Goal: Find specific page/section: Find specific page/section

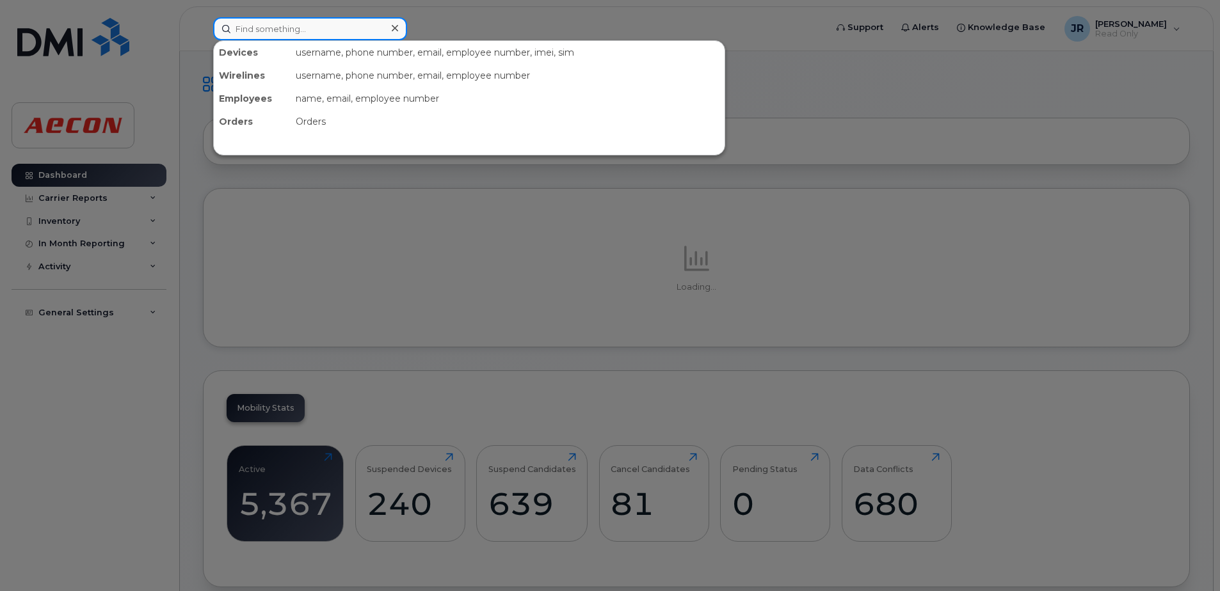
click at [301, 31] on input at bounding box center [310, 28] width 194 height 23
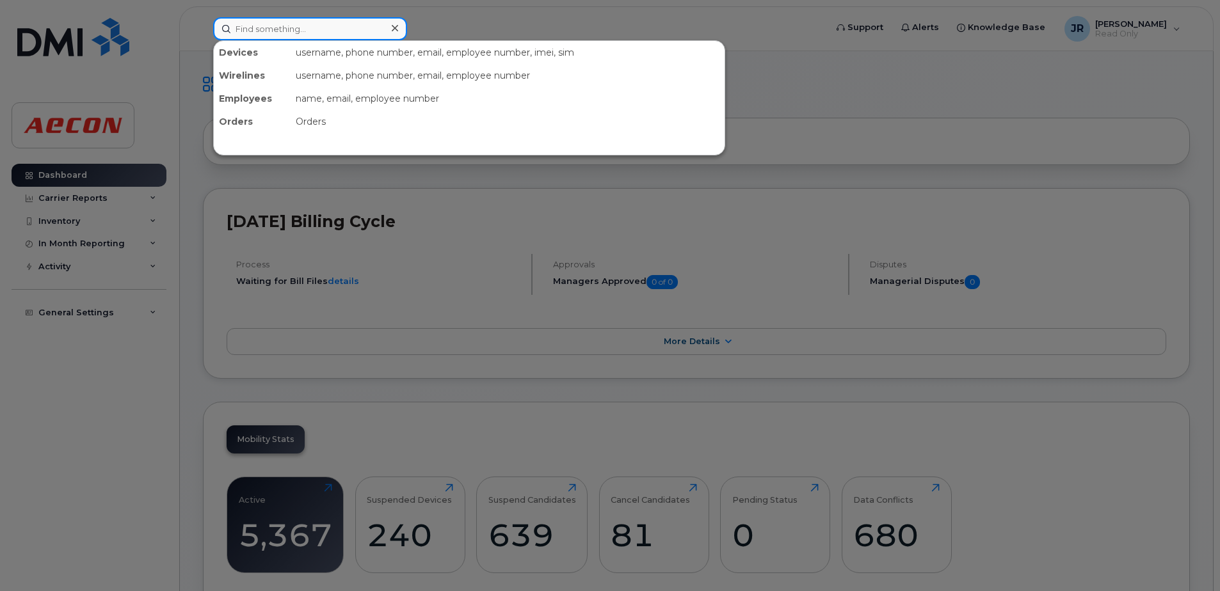
click at [301, 26] on input at bounding box center [310, 28] width 194 height 23
click at [308, 29] on input at bounding box center [310, 28] width 194 height 23
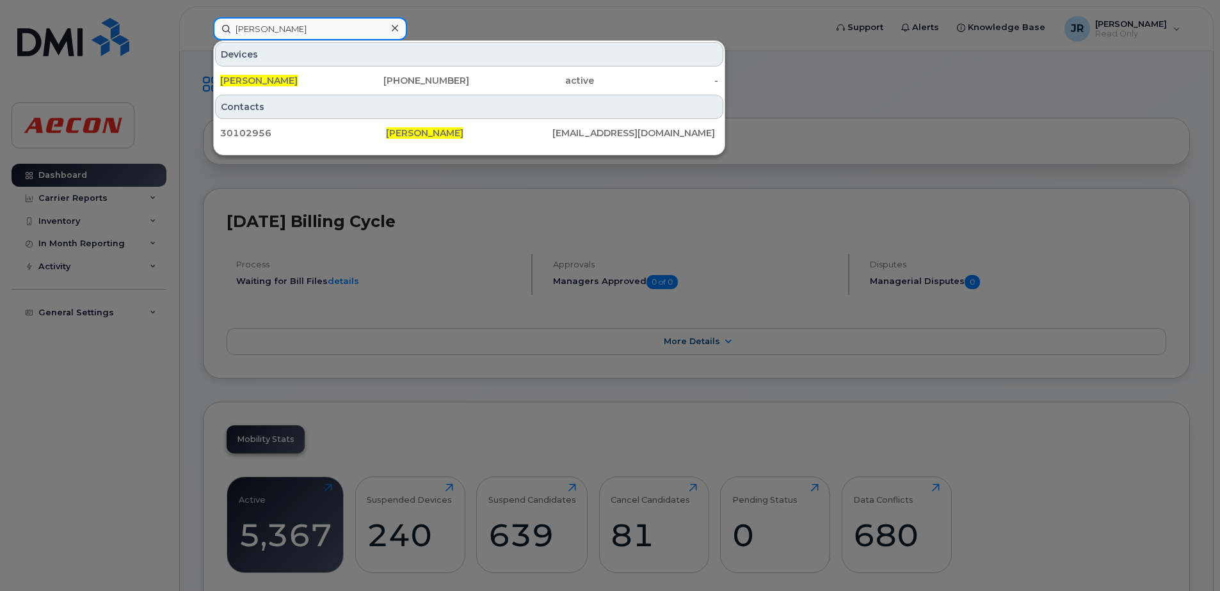
type input "brock fletcher"
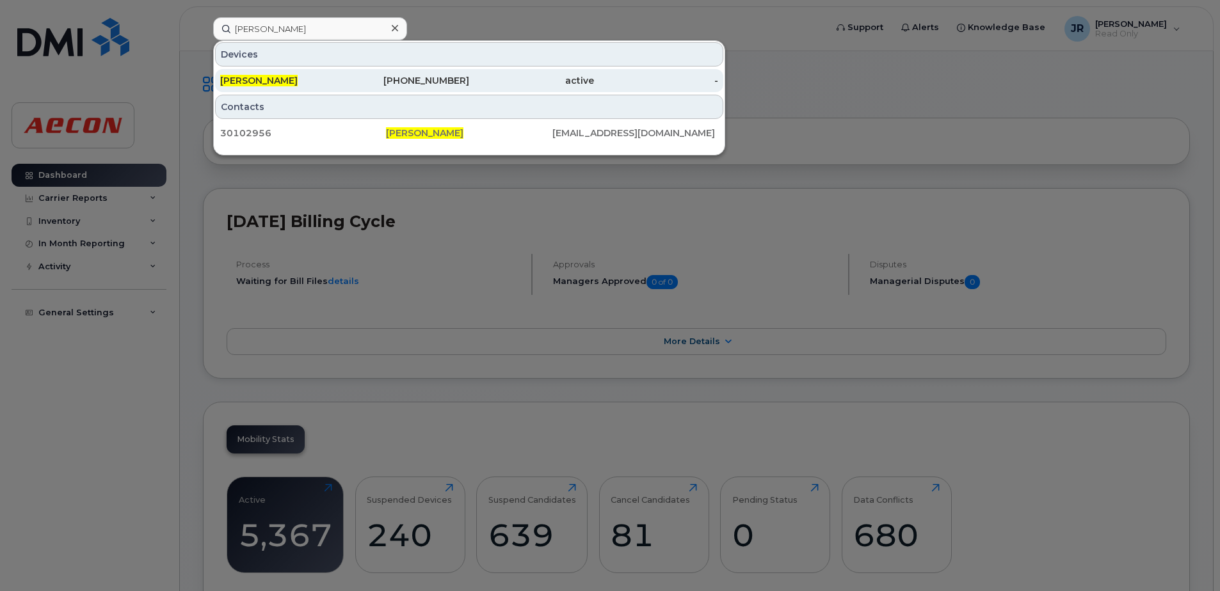
click at [276, 76] on span "Brock Fletcher" at bounding box center [258, 81] width 77 height 12
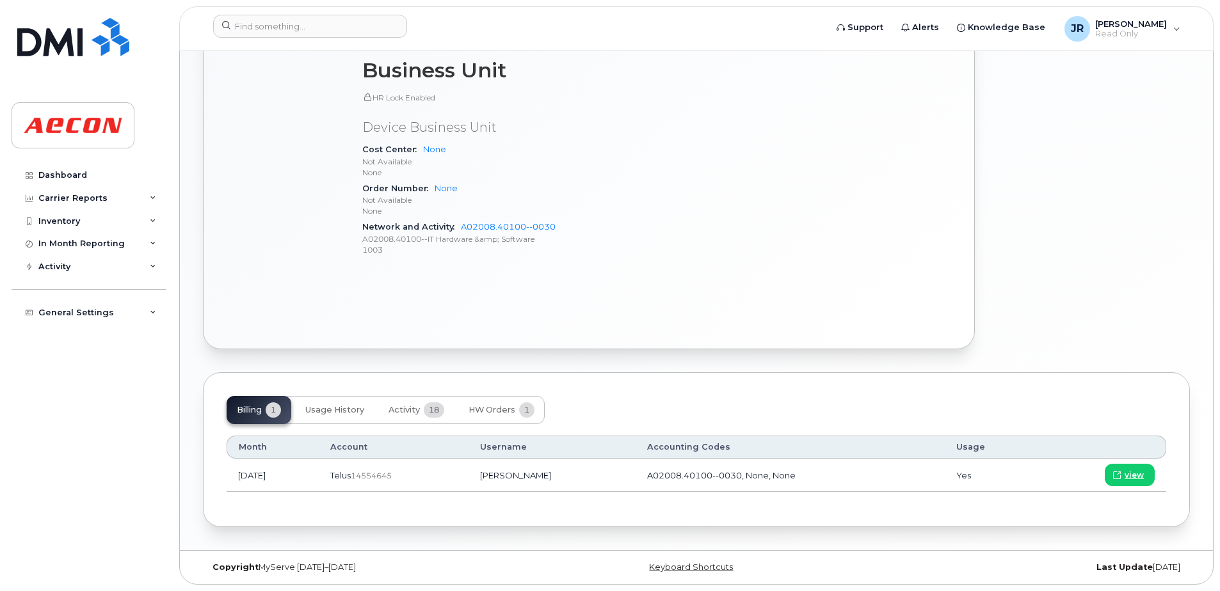
scroll to position [552, 0]
click at [302, 26] on input at bounding box center [310, 26] width 194 height 23
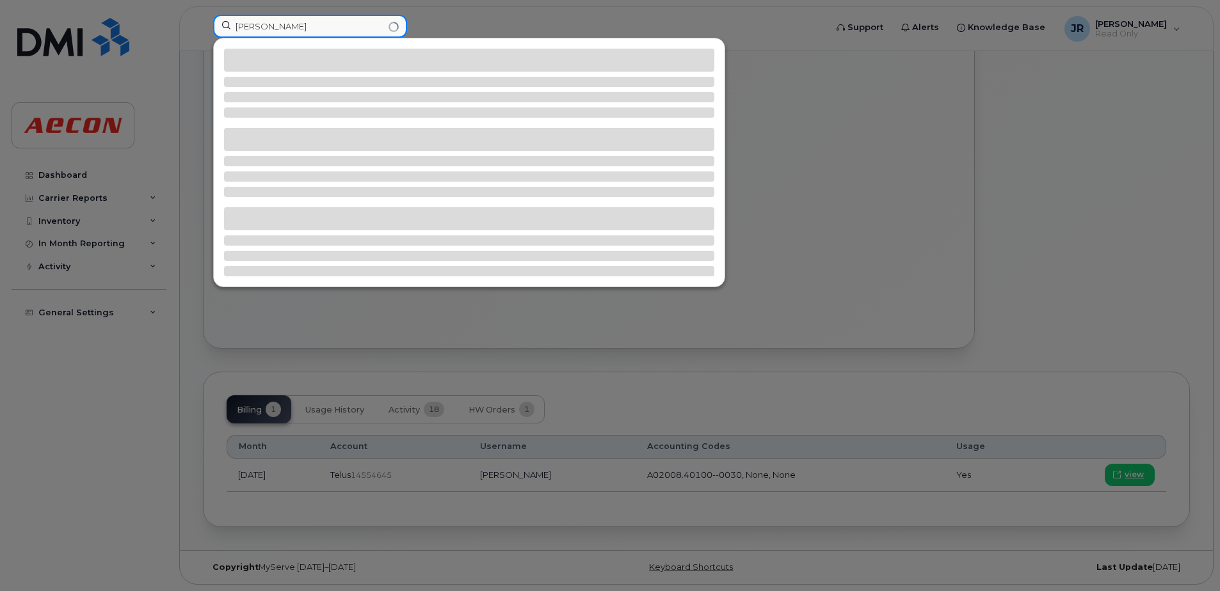
type input "ian cumiskey"
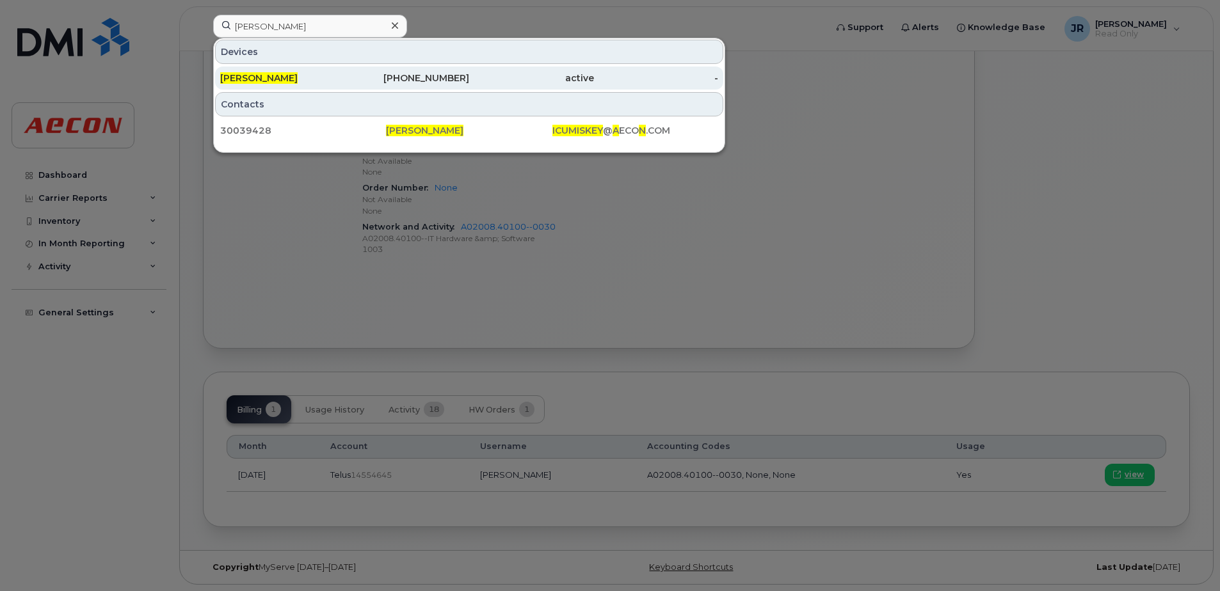
click at [253, 79] on span "Ian Cumiskey" at bounding box center [258, 78] width 77 height 12
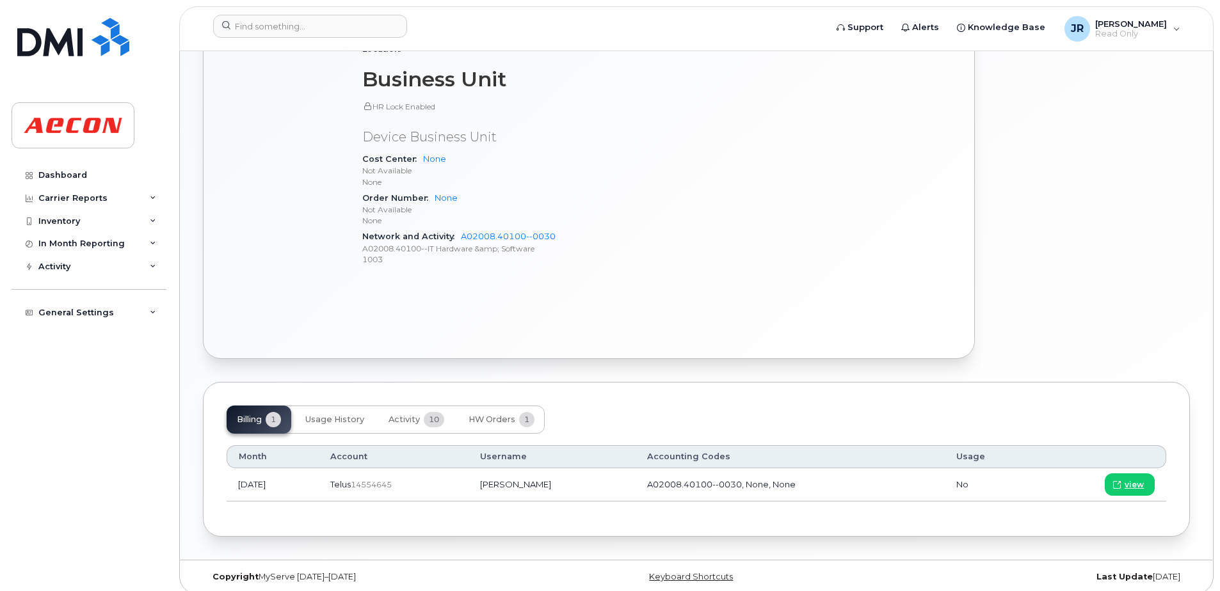
scroll to position [641, 0]
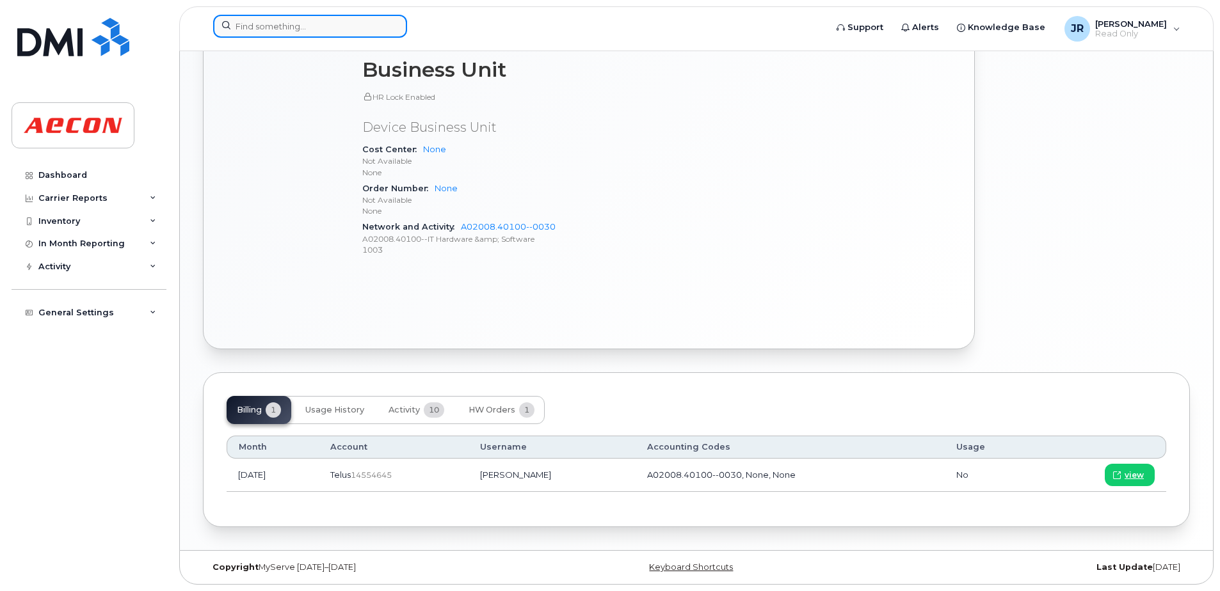
click at [302, 31] on input at bounding box center [310, 26] width 194 height 23
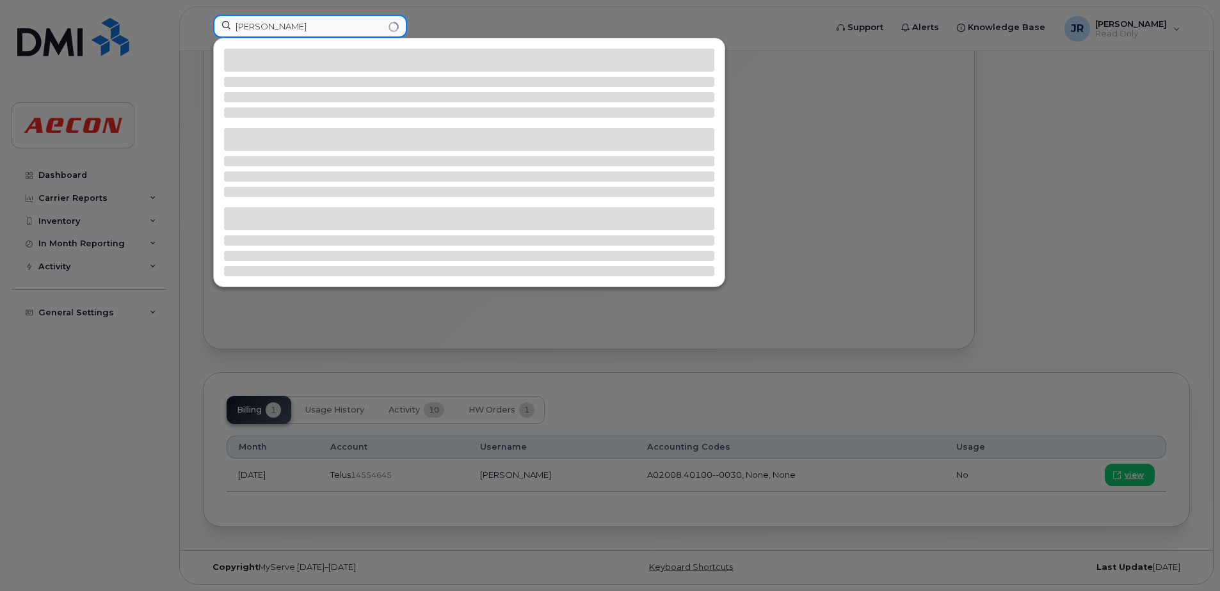
type input "jose goncalves"
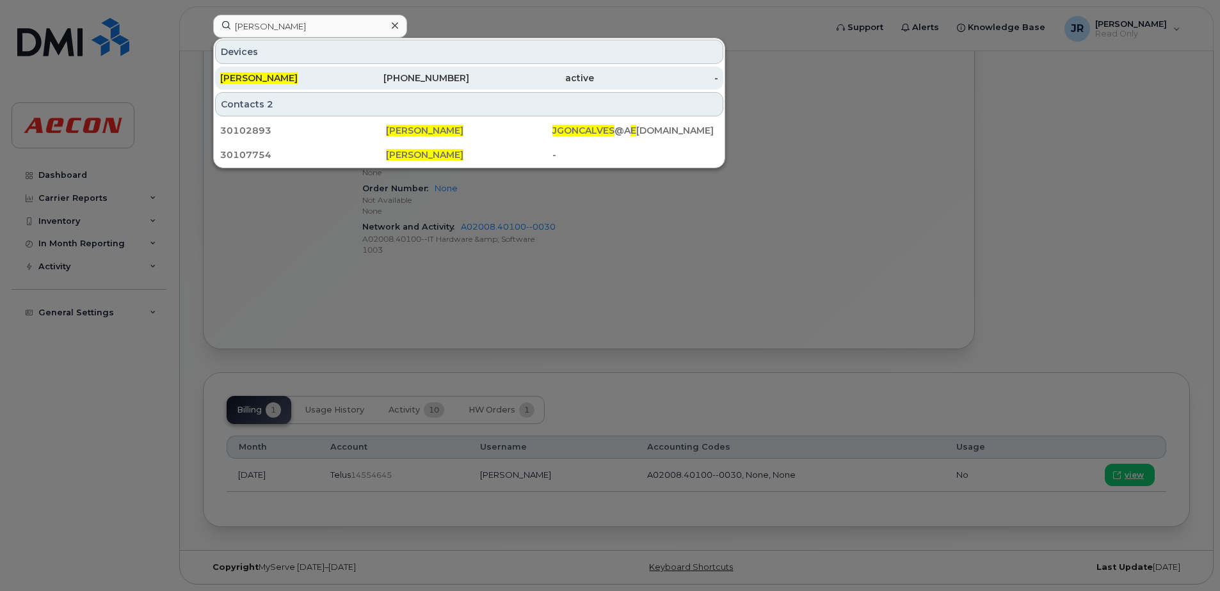
click at [260, 72] on div "Jose Goncalves" at bounding box center [282, 78] width 125 height 13
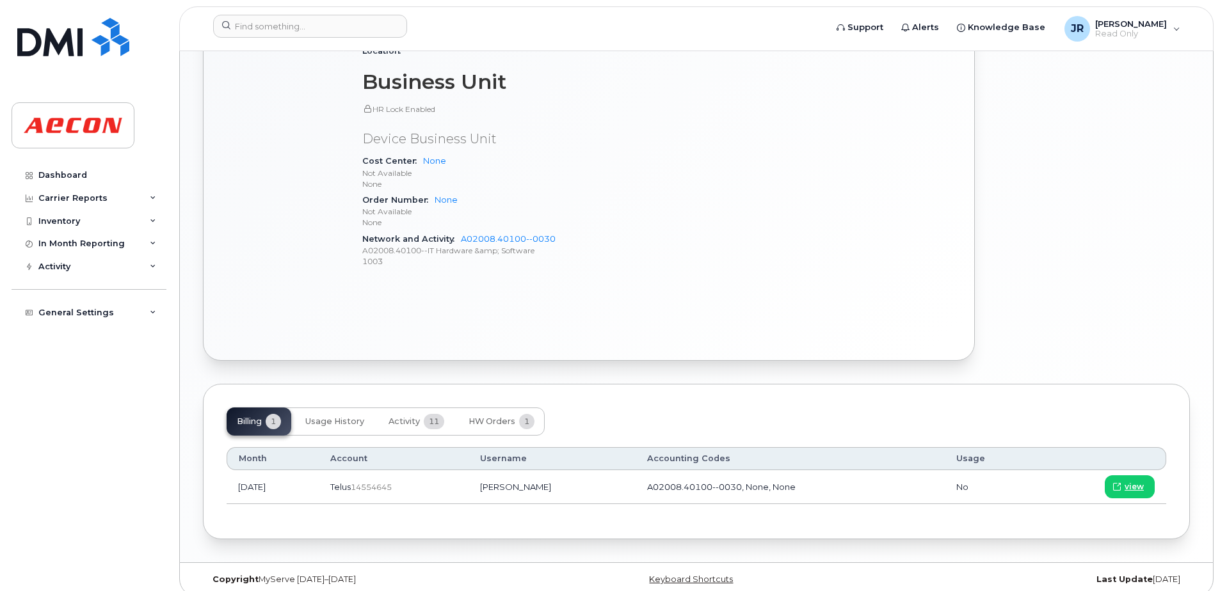
scroll to position [658, 0]
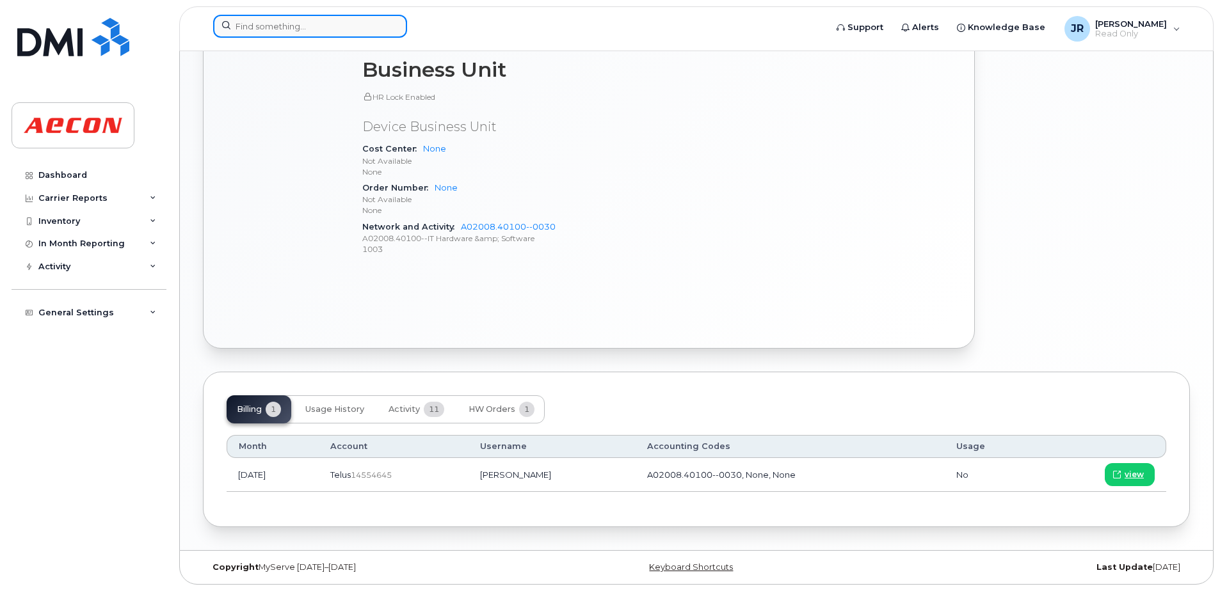
click at [307, 30] on input at bounding box center [310, 26] width 194 height 23
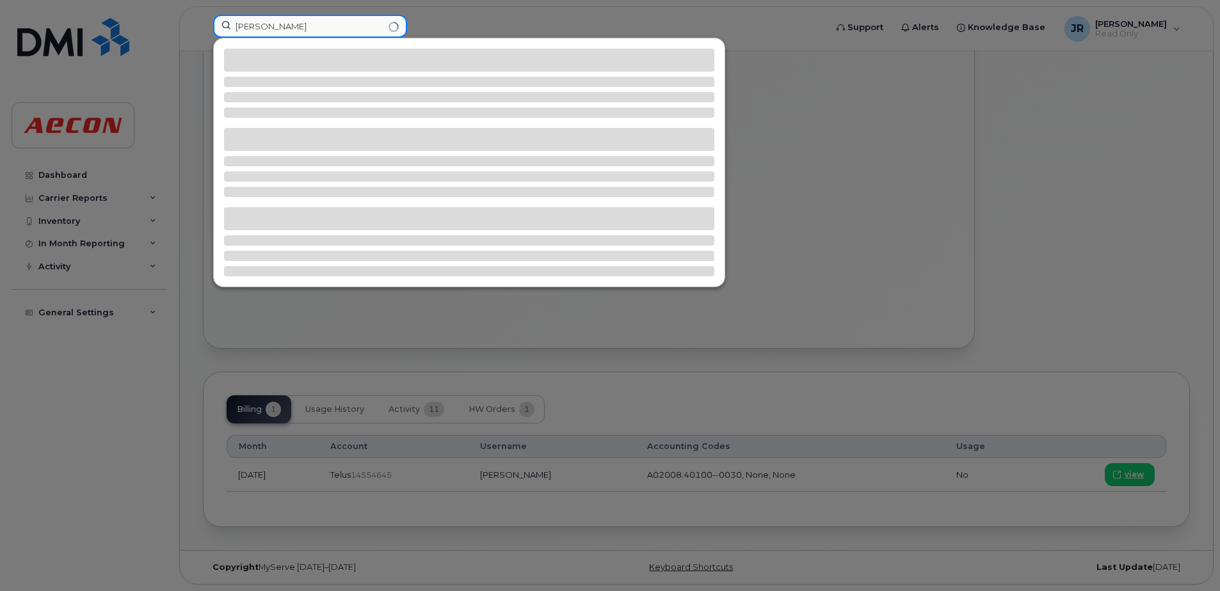
type input "preetam panja"
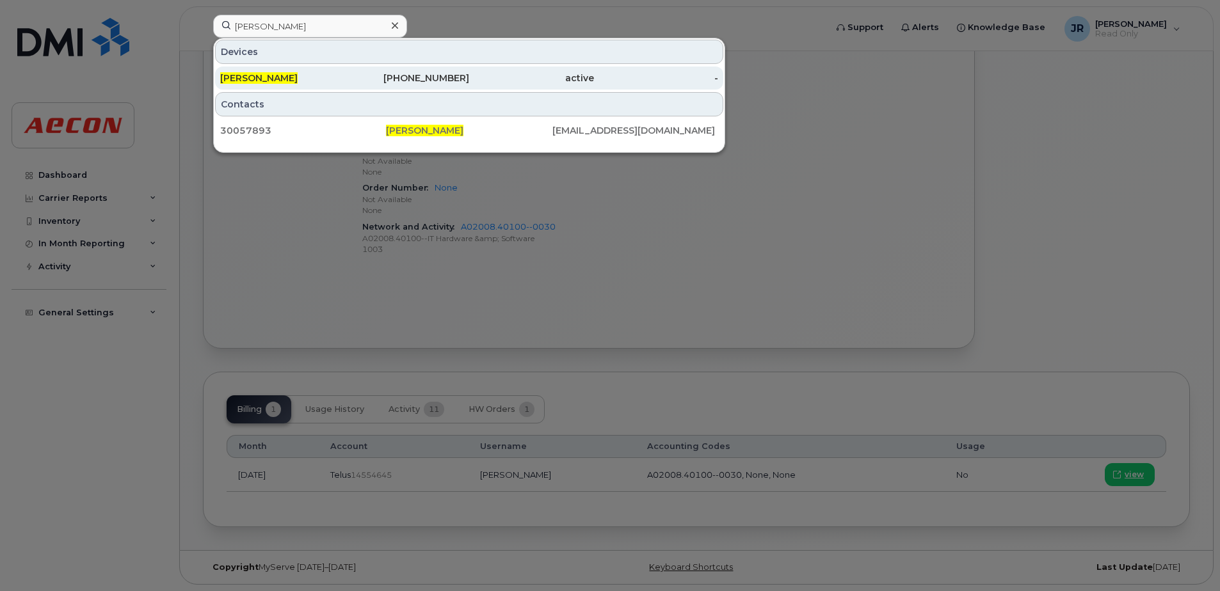
click at [275, 71] on div "Preetam Panja" at bounding box center [282, 78] width 125 height 23
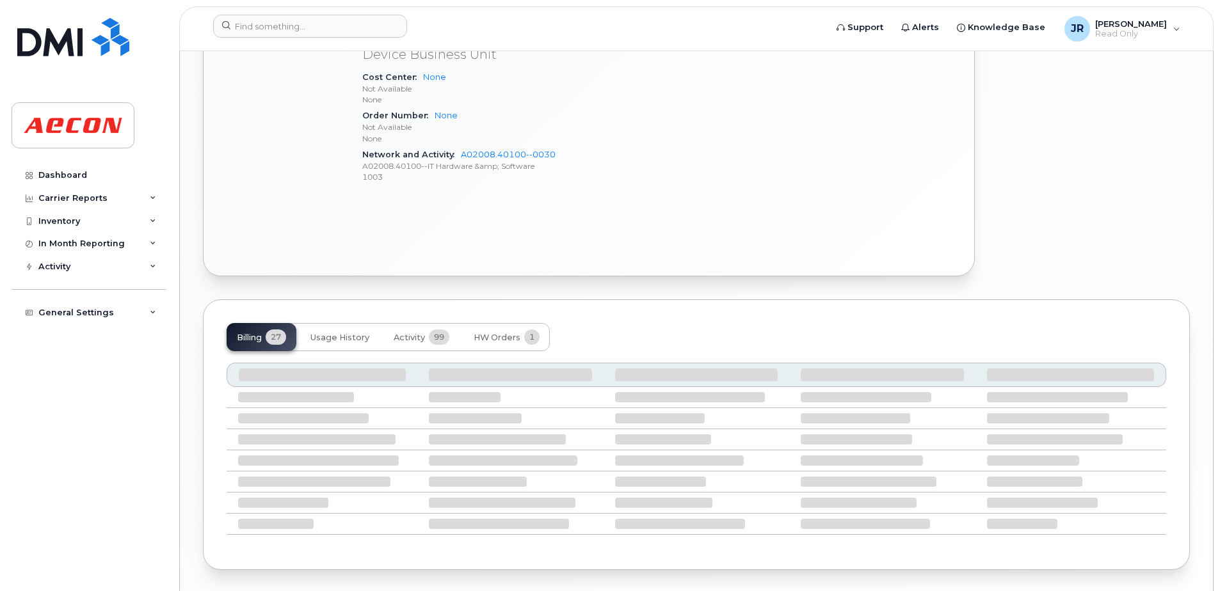
scroll to position [650, 0]
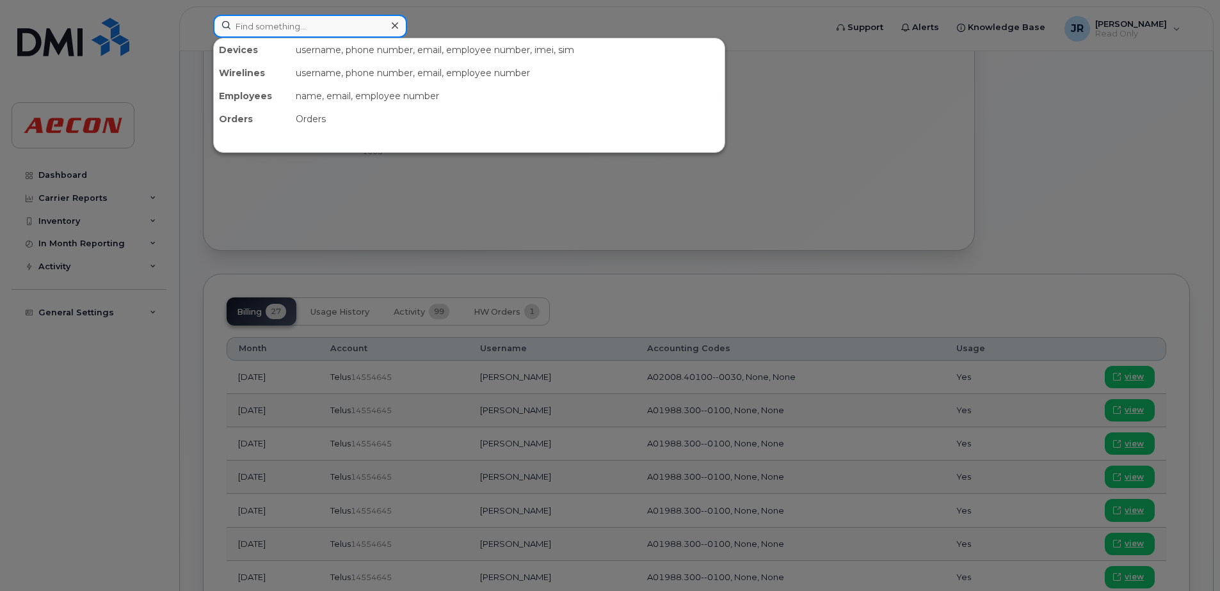
click at [316, 30] on input at bounding box center [310, 26] width 194 height 23
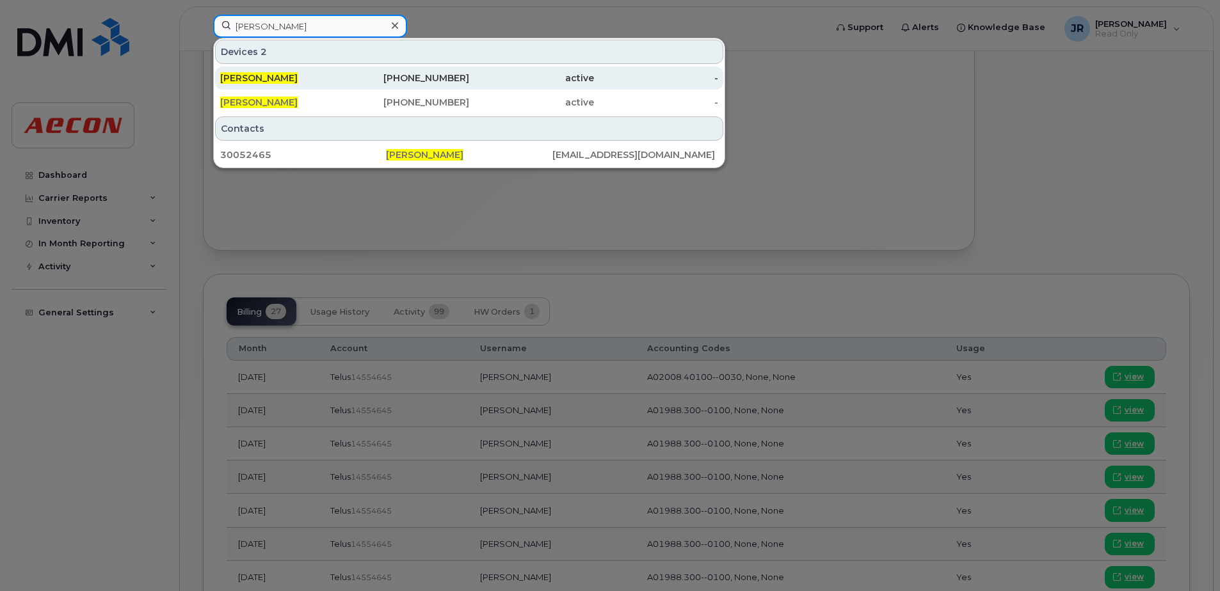
type input "taylor heck"
click at [262, 71] on div "[PERSON_NAME]" at bounding box center [282, 78] width 125 height 23
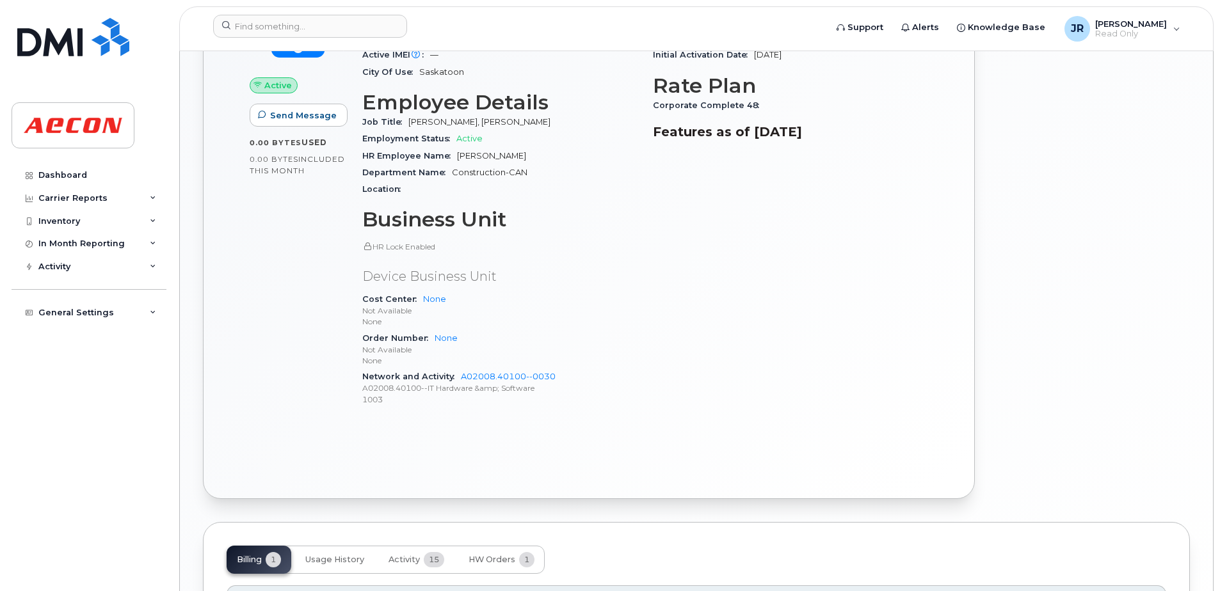
scroll to position [692, 0]
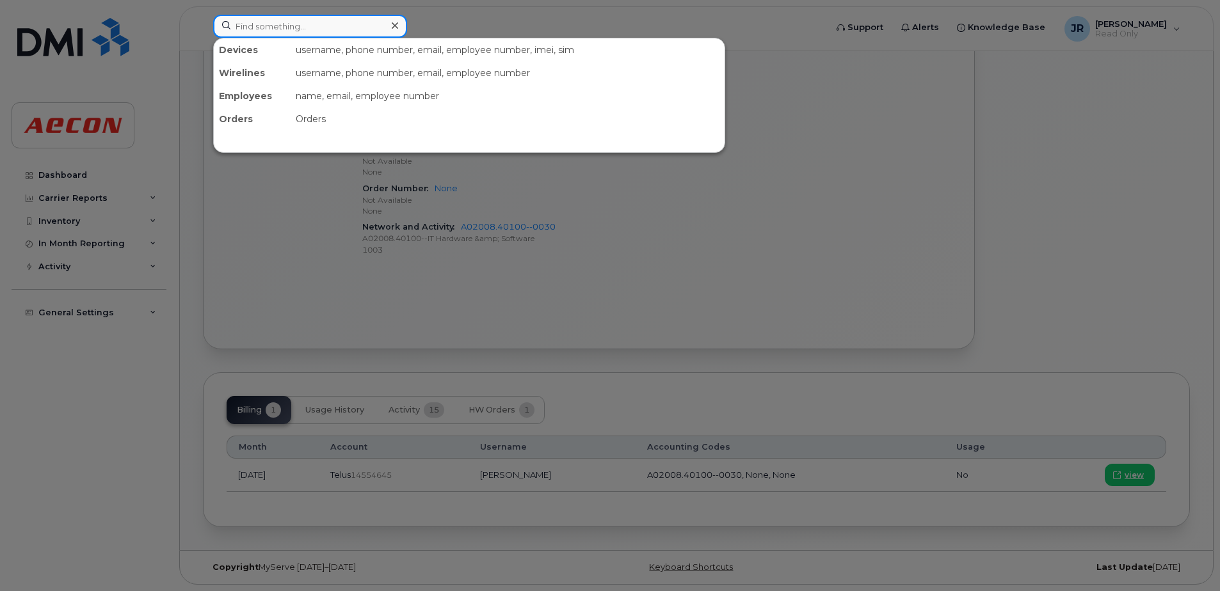
click at [325, 30] on input at bounding box center [310, 26] width 194 height 23
type input "[PERSON_NAME]"
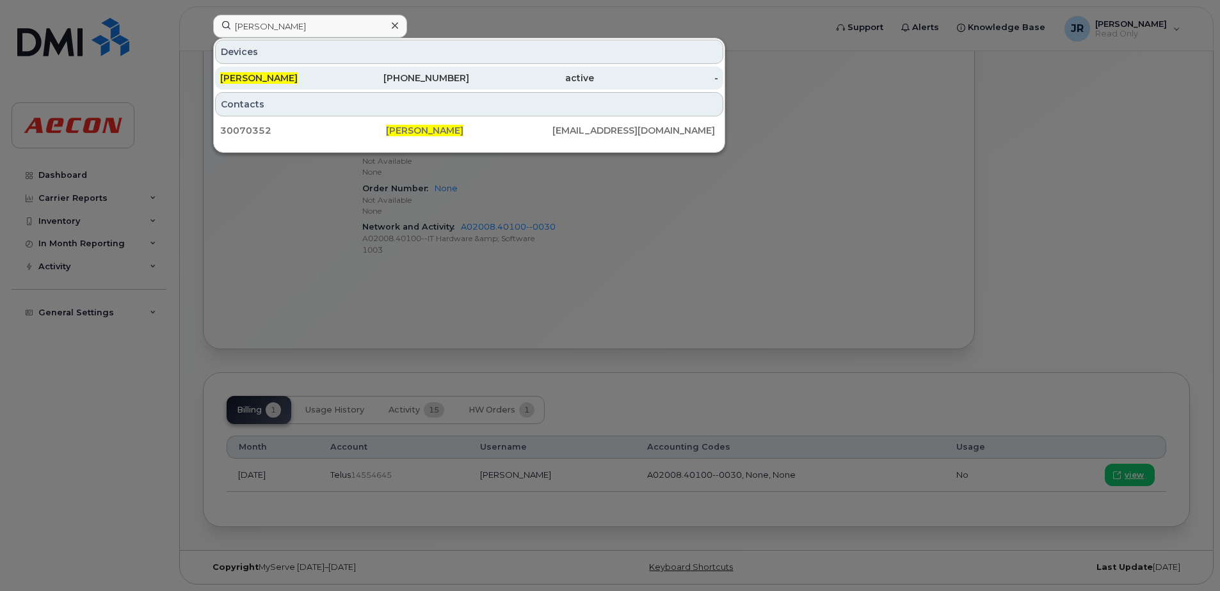
click at [272, 76] on span "[PERSON_NAME]" at bounding box center [258, 78] width 77 height 12
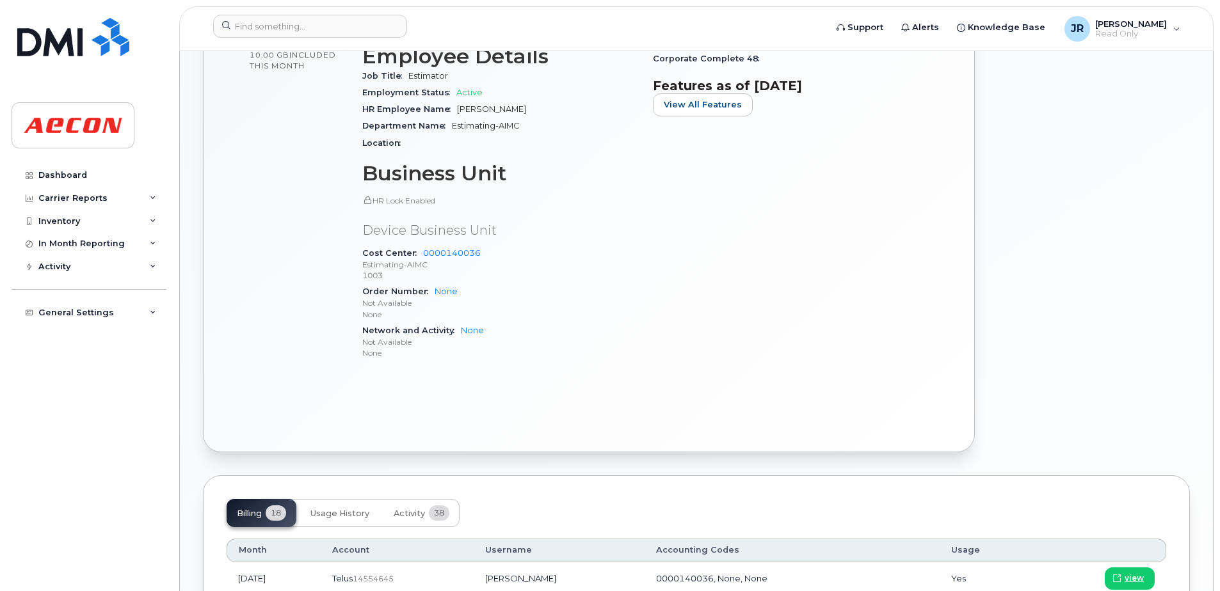
scroll to position [832, 0]
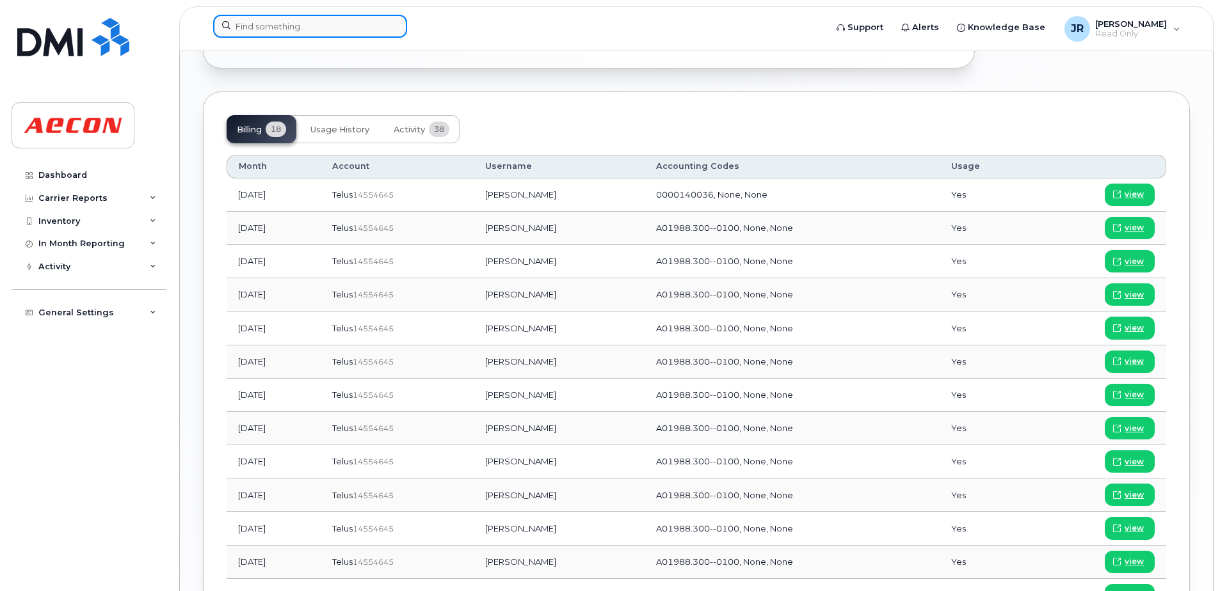
click at [297, 31] on input at bounding box center [310, 26] width 194 height 23
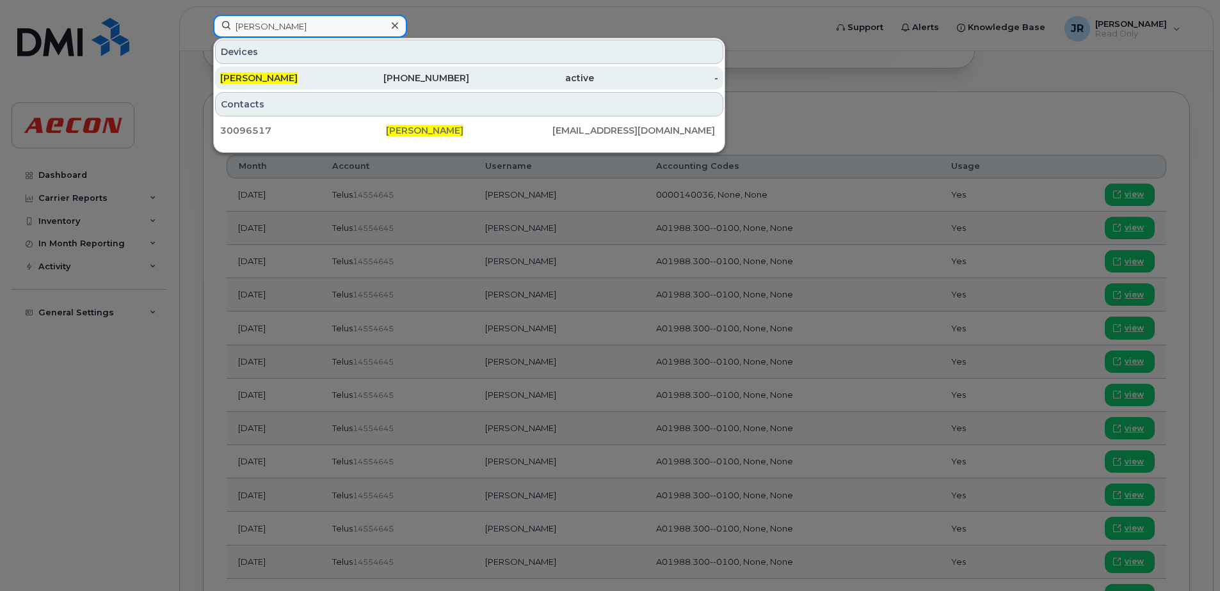
type input "troy tighe"
click at [251, 75] on span "Troy Tighe" at bounding box center [258, 78] width 77 height 12
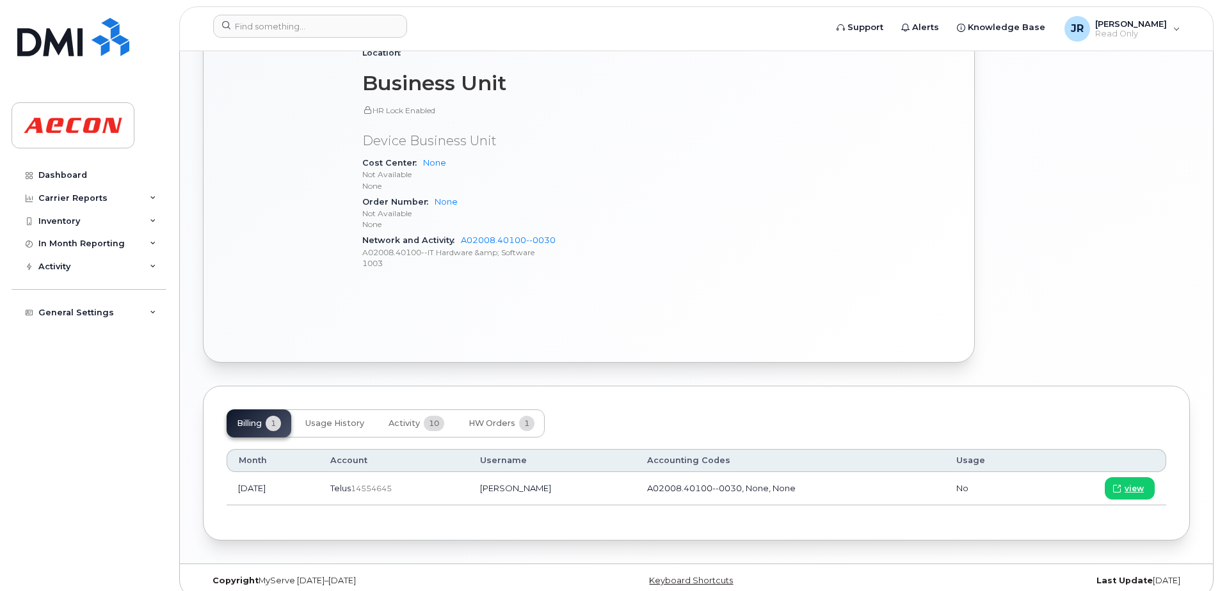
scroll to position [641, 0]
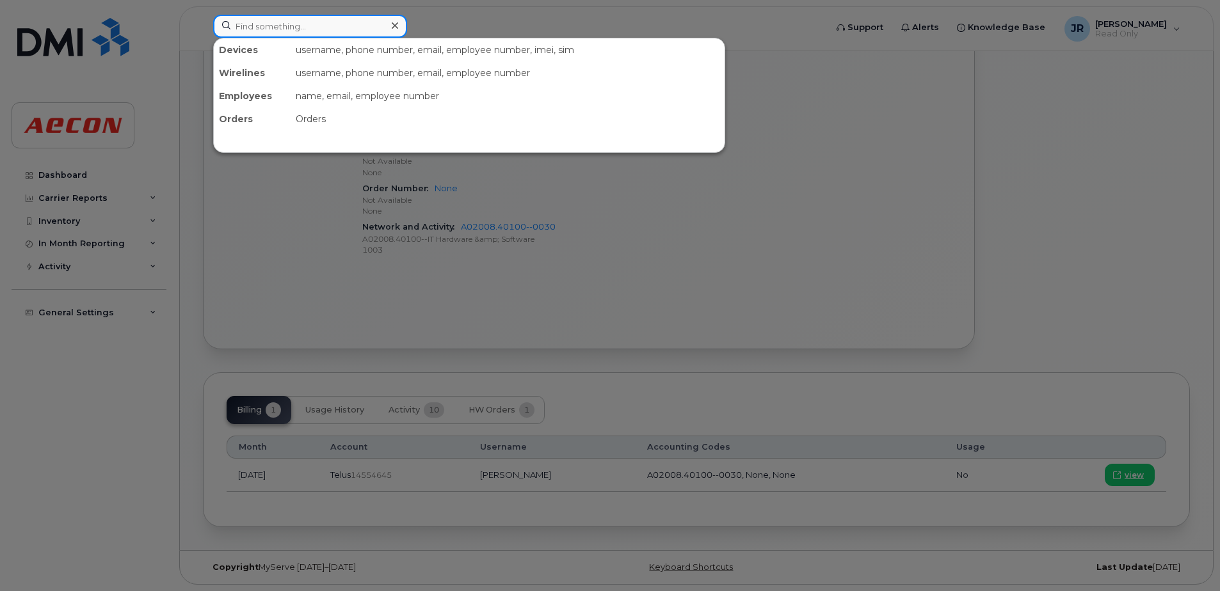
click at [309, 30] on input at bounding box center [310, 26] width 194 height 23
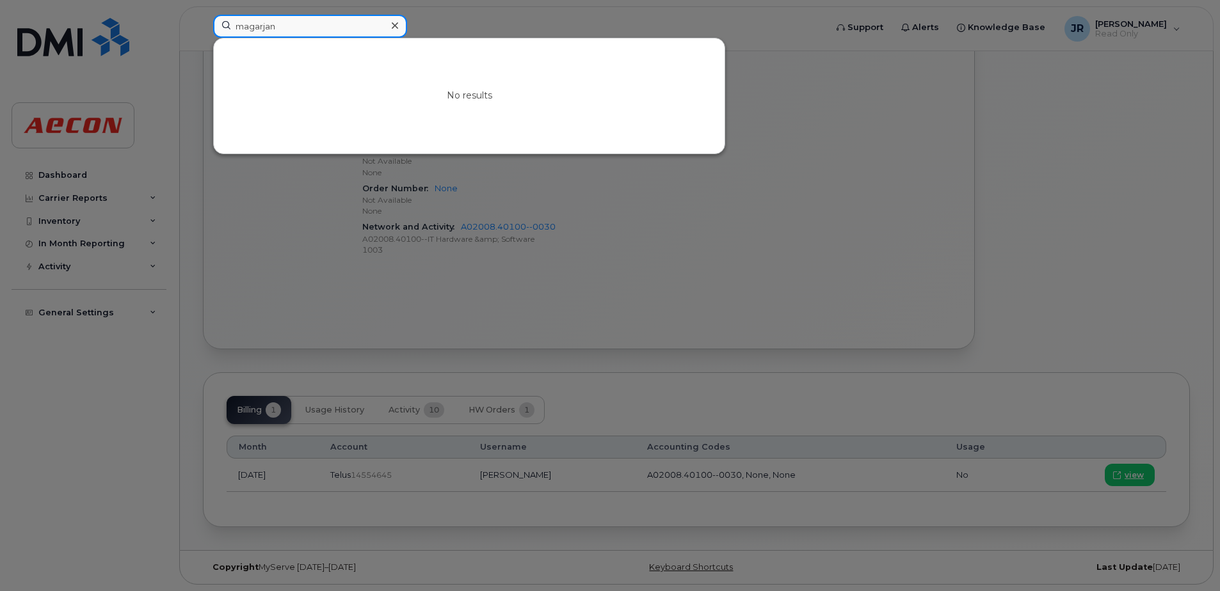
drag, startPoint x: 284, startPoint y: 27, endPoint x: 156, endPoint y: 31, distance: 128.7
click at [203, 31] on div "magarjan No results" at bounding box center [515, 29] width 625 height 28
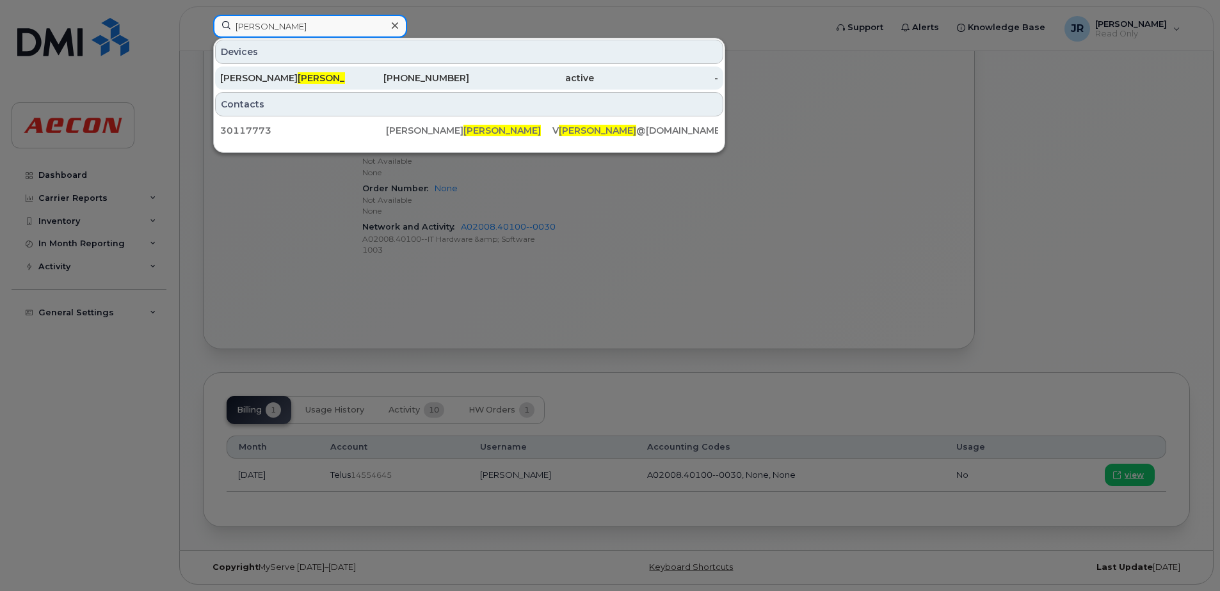
type input "nagarajan"
click at [244, 77] on div "Vijayakumar Nagarajan" at bounding box center [282, 78] width 125 height 13
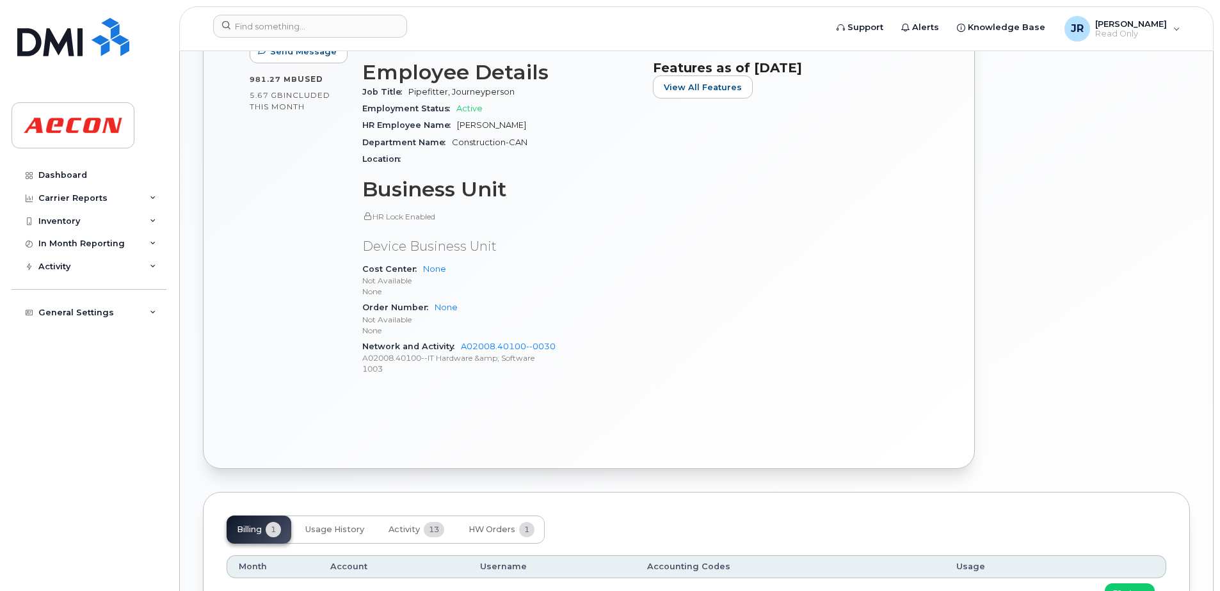
scroll to position [568, 0]
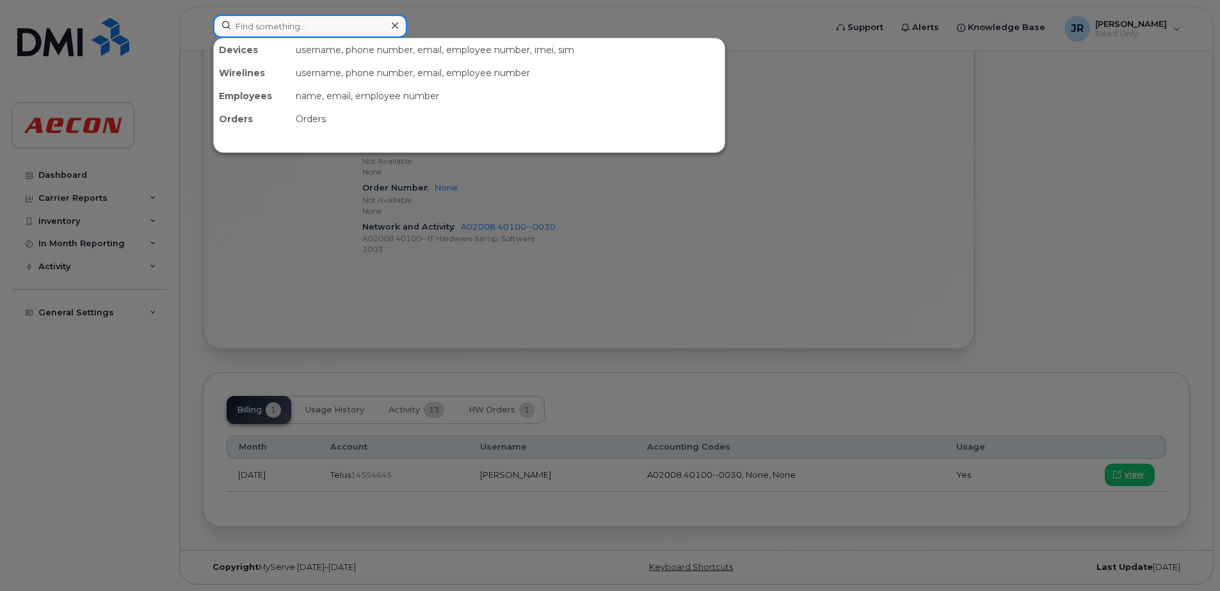
click at [296, 26] on input at bounding box center [310, 26] width 194 height 23
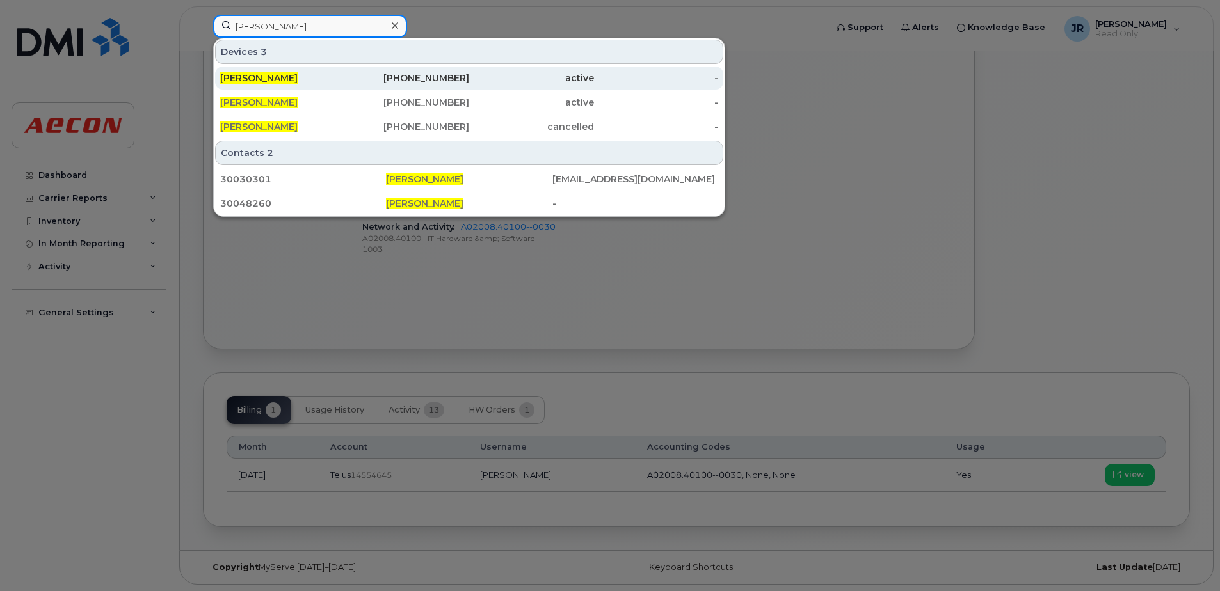
type input "justin cooke"
click at [271, 79] on span "[PERSON_NAME]" at bounding box center [258, 78] width 77 height 12
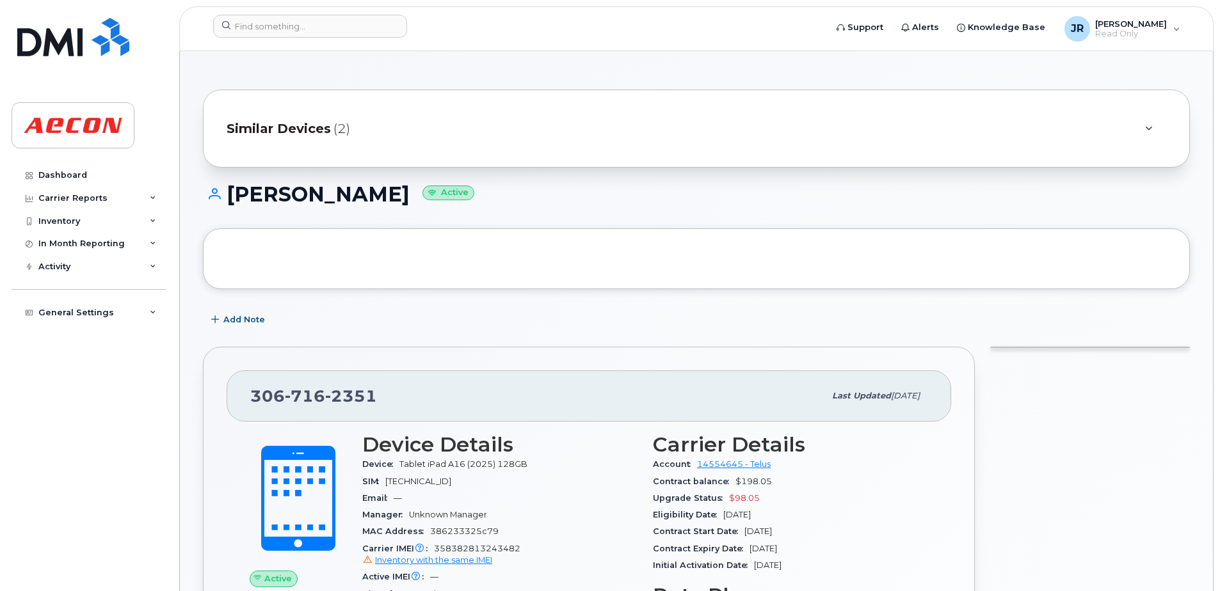
click at [328, 129] on span "Similar Devices" at bounding box center [279, 129] width 104 height 19
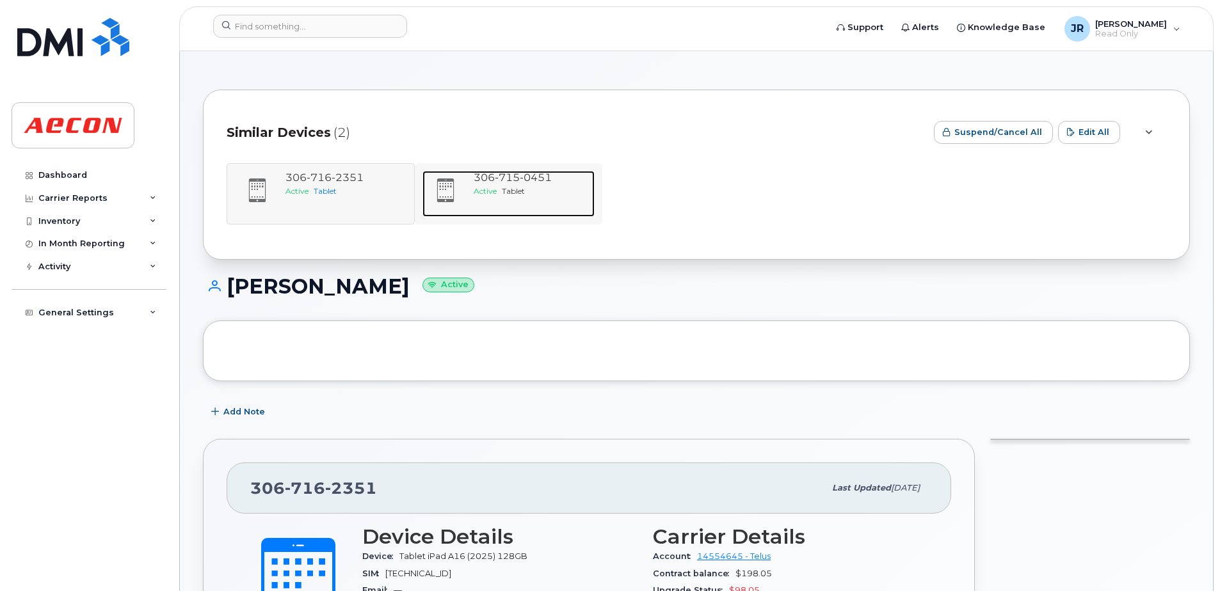
click at [511, 180] on span "715" at bounding box center [507, 178] width 25 height 12
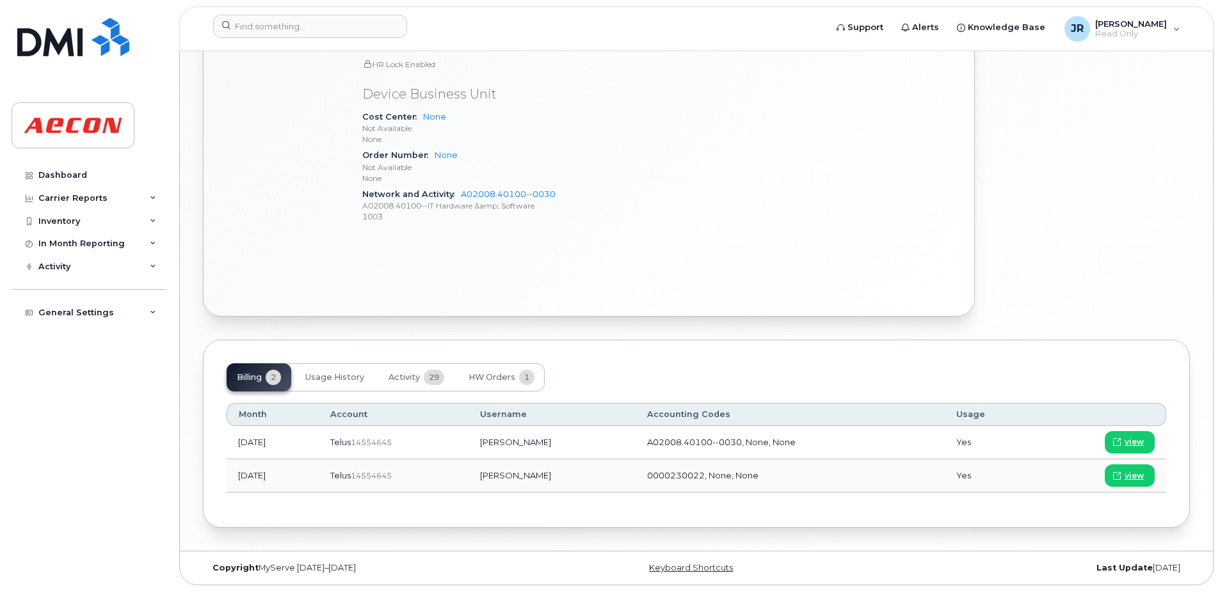
scroll to position [710, 0]
